Goal: Task Accomplishment & Management: Use online tool/utility

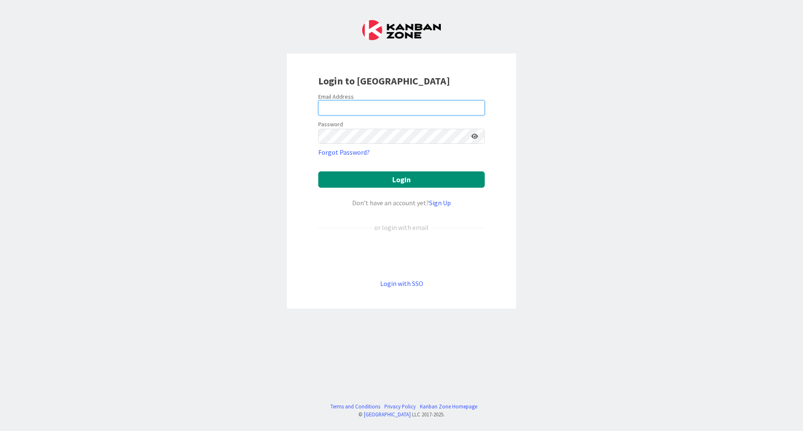
click at [342, 108] on input "email" at bounding box center [401, 107] width 167 height 15
type input "[EMAIL_ADDRESS][DOMAIN_NAME]"
click at [318, 172] on button "Login" at bounding box center [401, 180] width 167 height 16
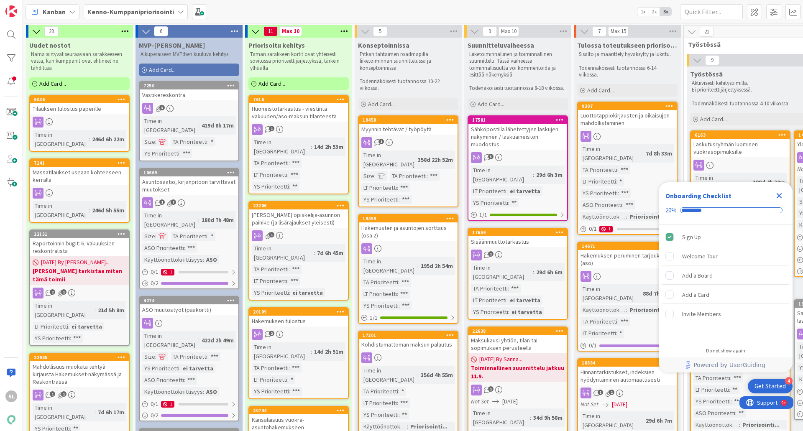
click at [780, 196] on icon "Close Checklist" at bounding box center [779, 195] width 5 height 5
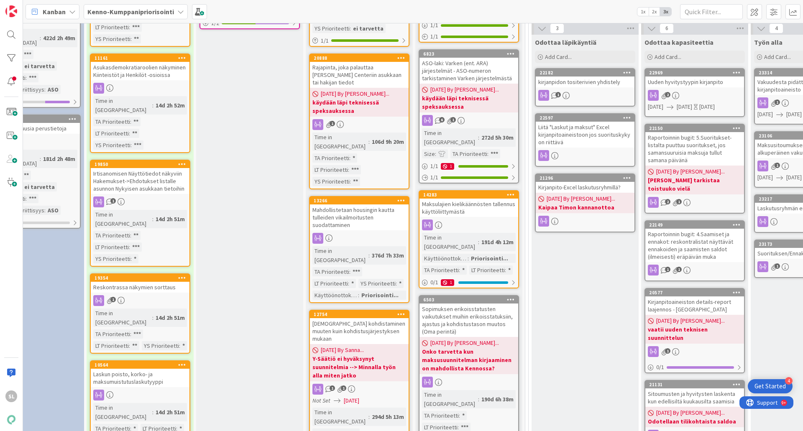
scroll to position [418, 159]
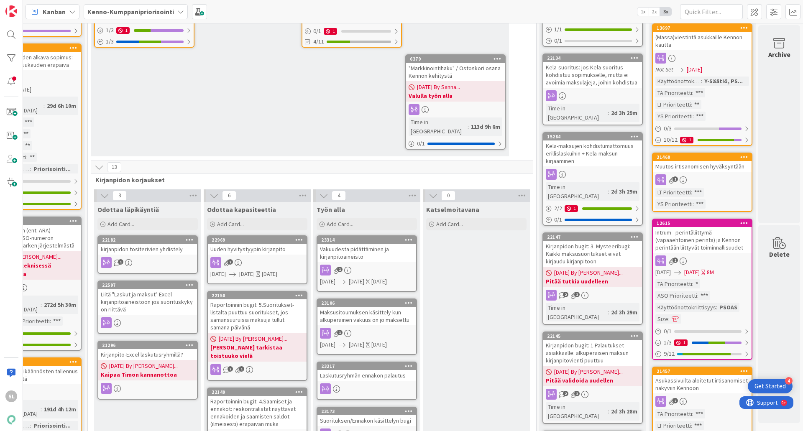
drag, startPoint x: 523, startPoint y: 427, endPoint x: 45, endPoint y: 0, distance: 641.0
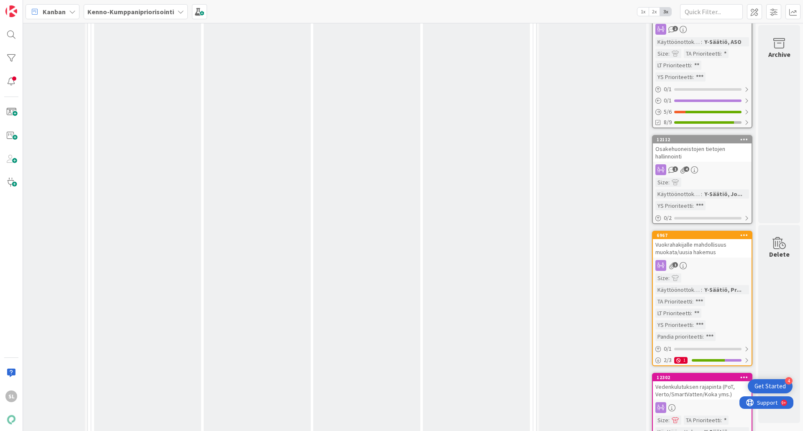
scroll to position [1548, 603]
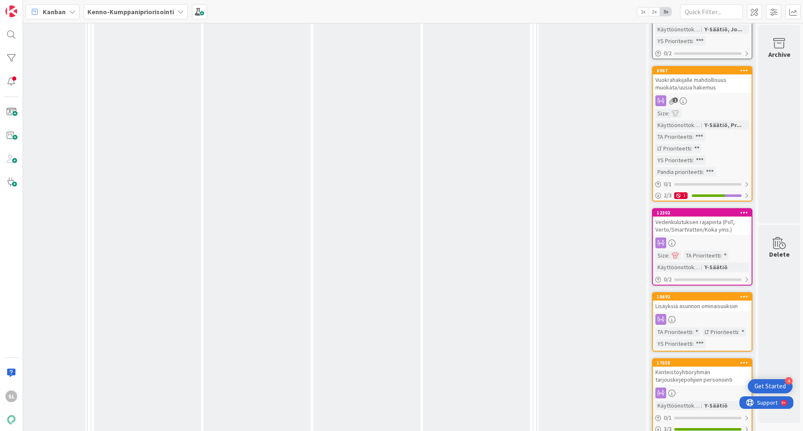
click at [688, 81] on div "Vuokrahakijalle mahdollisuus muokata/uusia hakemus" at bounding box center [702, 83] width 99 height 18
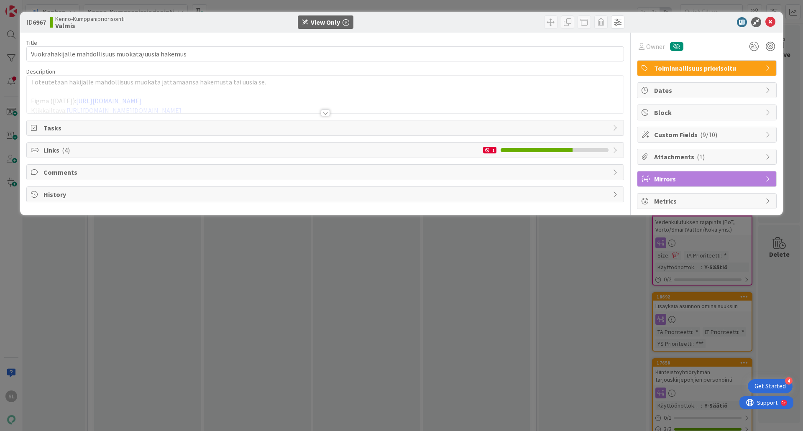
click at [326, 111] on div at bounding box center [325, 113] width 9 height 7
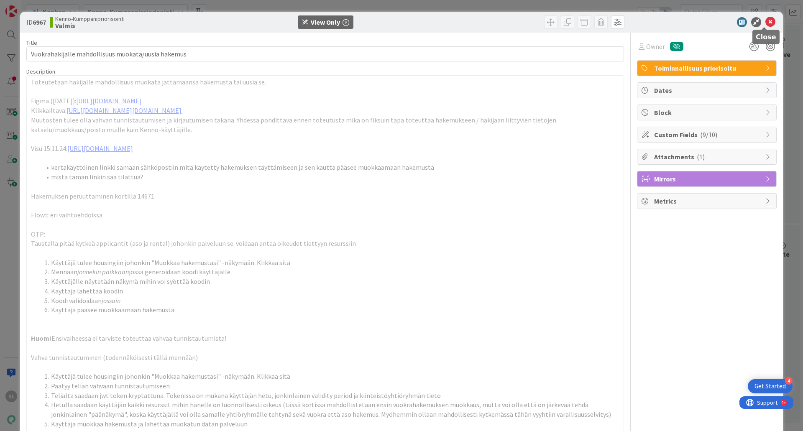
click at [766, 20] on icon at bounding box center [771, 22] width 10 height 10
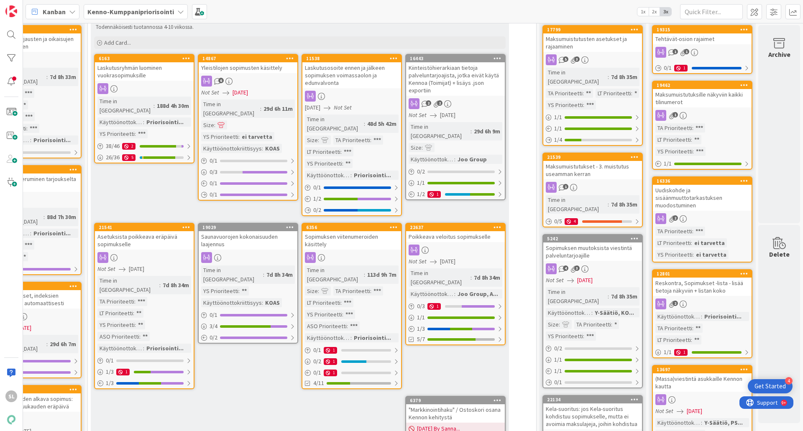
scroll to position [0, 603]
